Goal: Find specific page/section: Find specific page/section

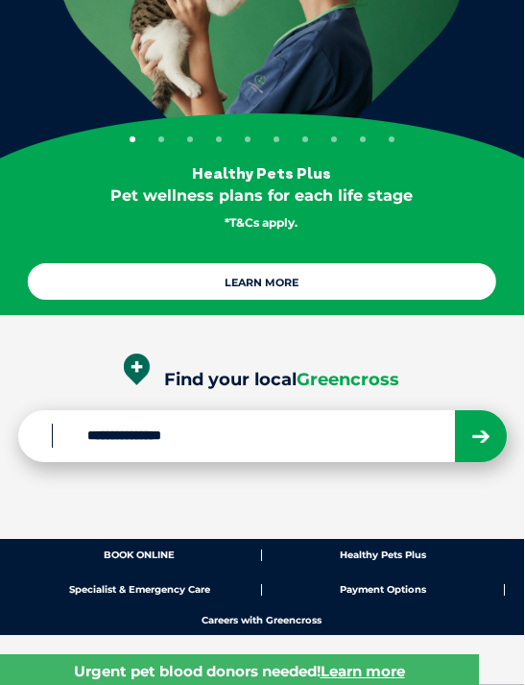
scroll to position [231, 0]
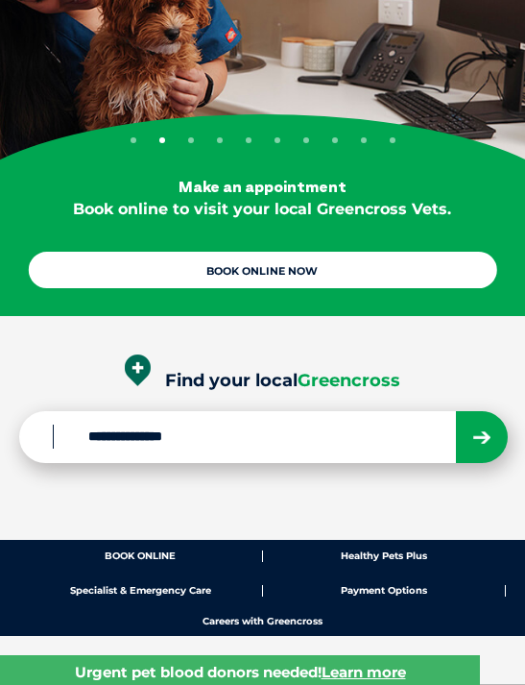
click at [273, 440] on input "Find your local Greencross" at bounding box center [254, 437] width 402 height 24
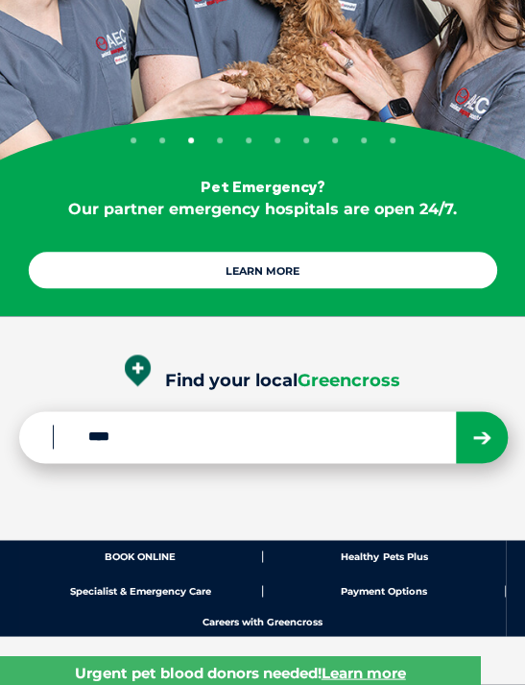
type input "****"
click at [482, 435] on button "submit" at bounding box center [482, 437] width 52 height 52
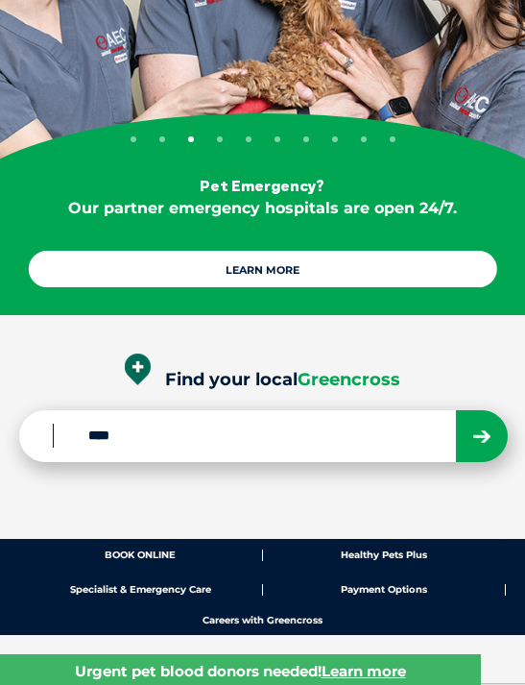
scroll to position [274, 0]
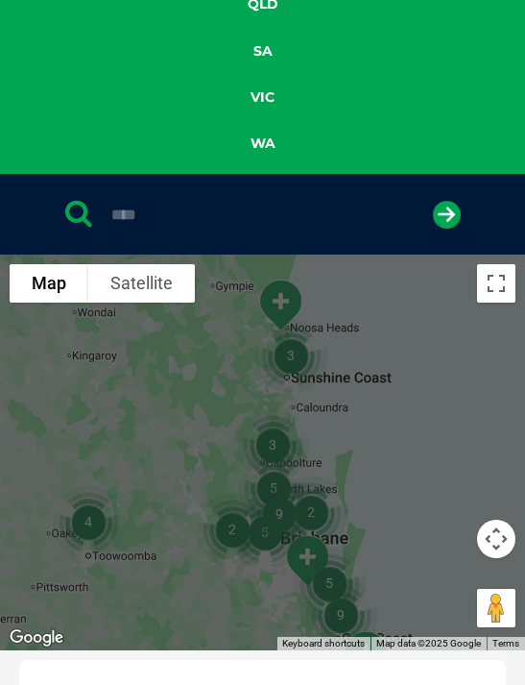
scroll to position [323, 0]
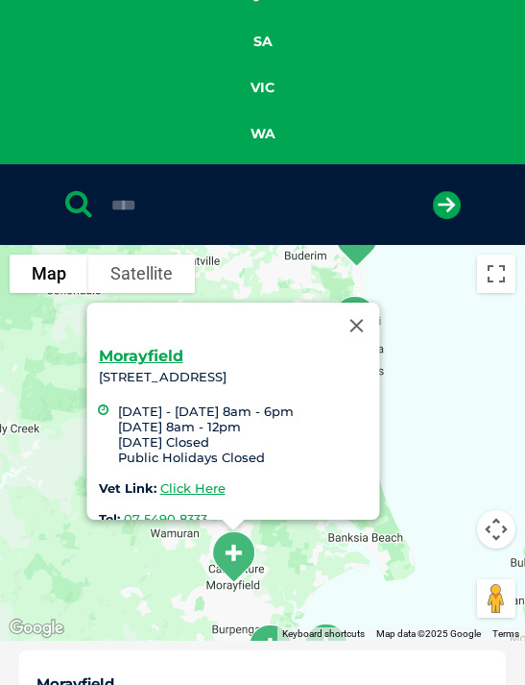
click at [160, 495] on link "Click Here" at bounding box center [191, 487] width 65 height 15
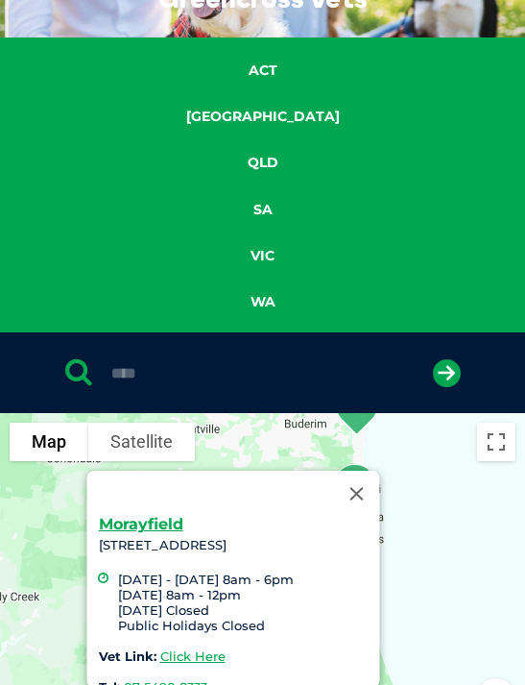
scroll to position [364, 0]
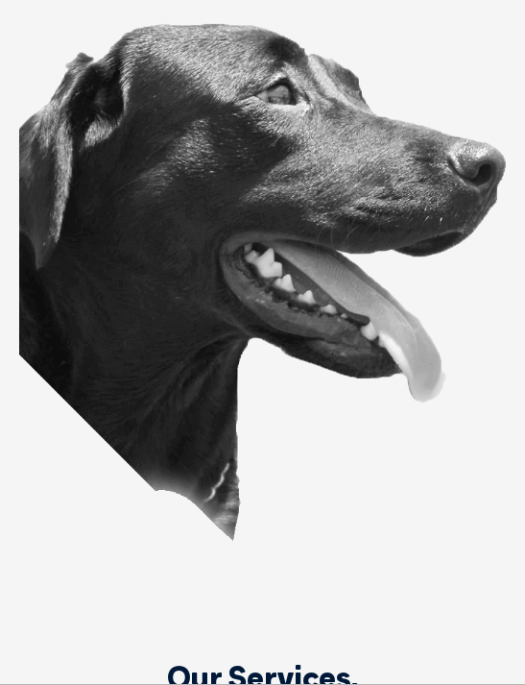
scroll to position [1507, 0]
